Goal: Check status: Check status

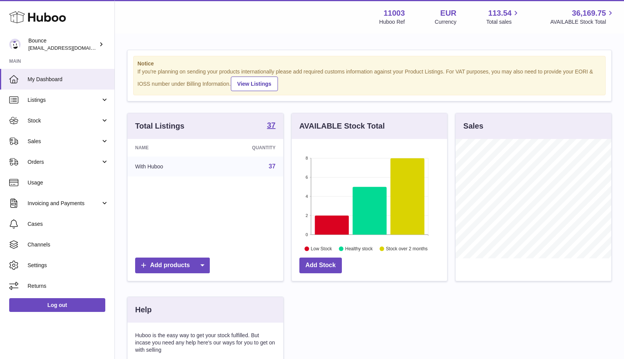
scroll to position [119, 158]
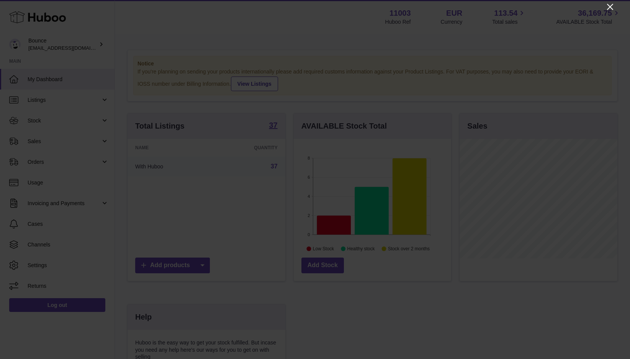
click at [609, 6] on icon "Close" at bounding box center [609, 6] width 9 height 9
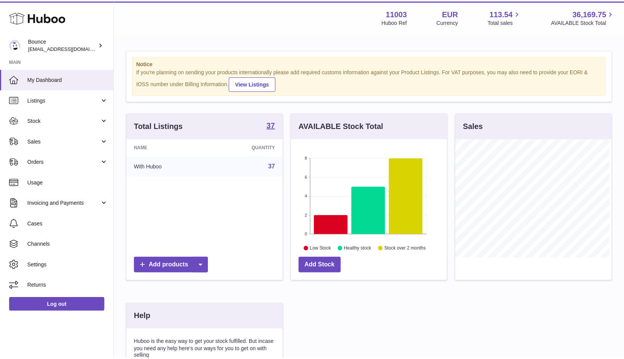
scroll to position [382650, 382614]
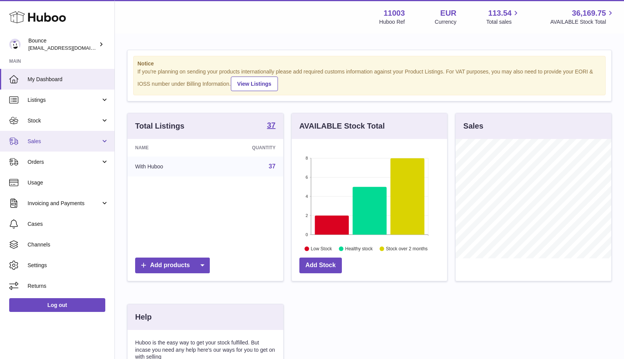
click at [36, 140] on span "Sales" at bounding box center [64, 141] width 73 height 7
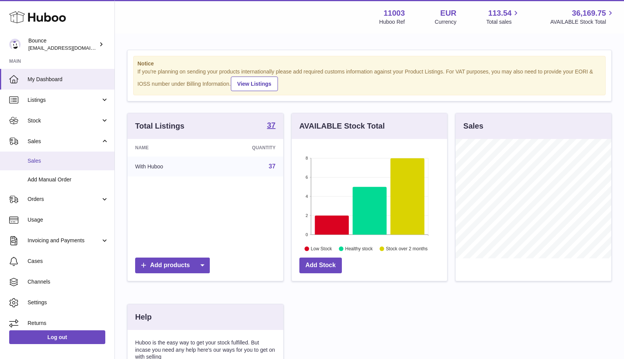
click at [40, 161] on span "Sales" at bounding box center [68, 160] width 81 height 7
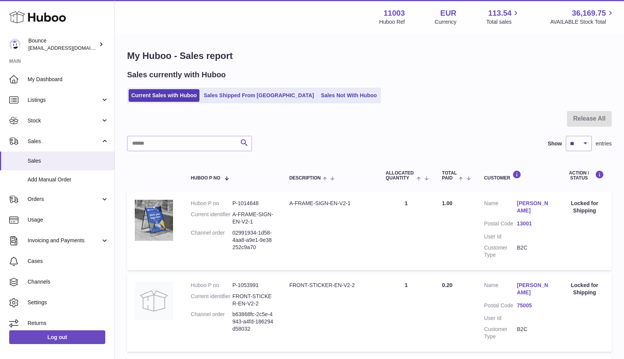
click at [220, 97] on link "Sales Shipped From Huboo" at bounding box center [259, 95] width 116 height 13
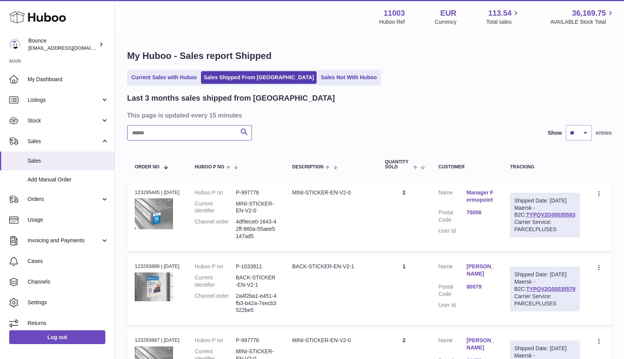
click at [203, 134] on input "text" at bounding box center [189, 132] width 125 height 15
paste input "**********"
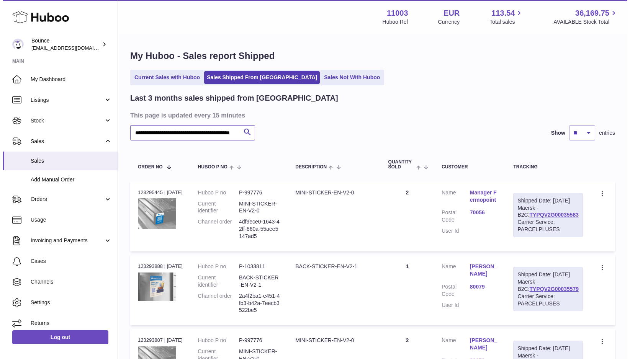
scroll to position [0, 31]
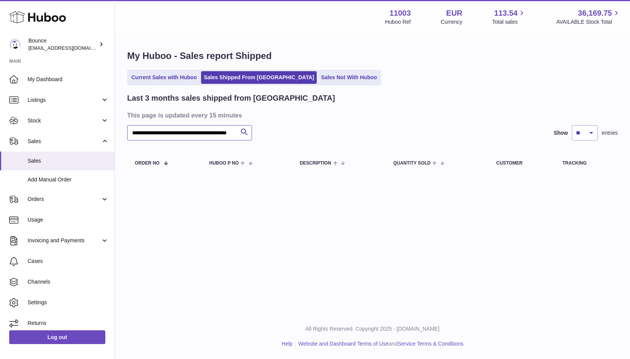
type input "**********"
click at [39, 141] on span "Sales" at bounding box center [64, 141] width 73 height 7
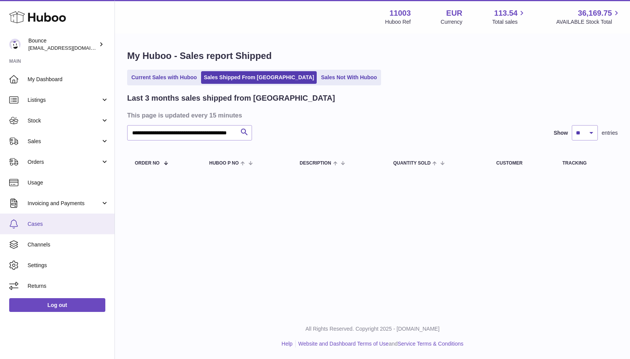
click at [38, 225] on span "Cases" at bounding box center [68, 223] width 81 height 7
